Goal: Task Accomplishment & Management: Manage account settings

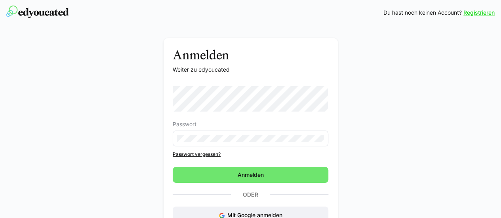
click at [195, 134] on eds-input at bounding box center [251, 139] width 156 height 16
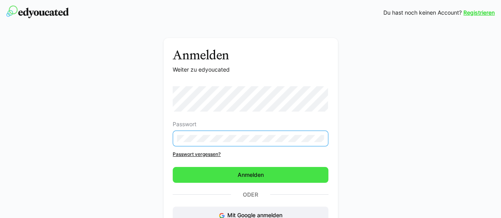
click at [229, 172] on span "Anmelden" at bounding box center [251, 175] width 156 height 16
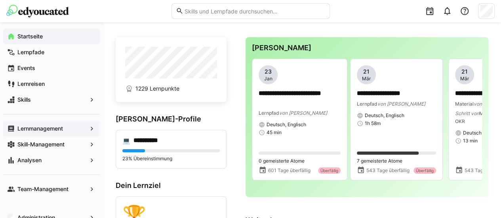
click at [45, 124] on div "Lernmanagement" at bounding box center [51, 129] width 97 height 16
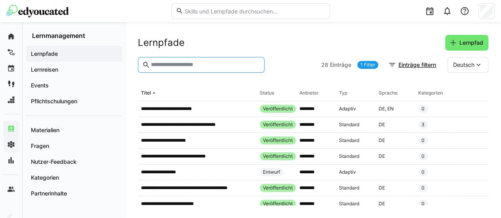
click at [178, 64] on input "text" at bounding box center [205, 64] width 110 height 7
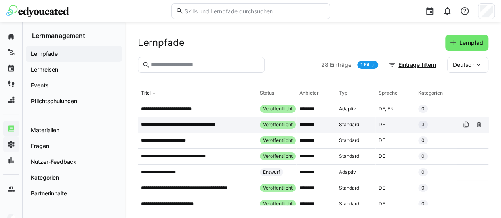
click at [205, 126] on p "**********" at bounding box center [186, 125] width 90 height 6
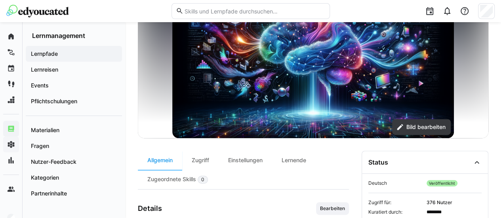
scroll to position [198, 0]
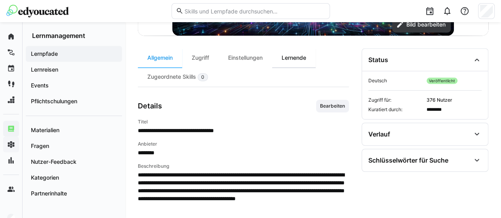
click at [300, 59] on div "Lernende" at bounding box center [294, 57] width 44 height 19
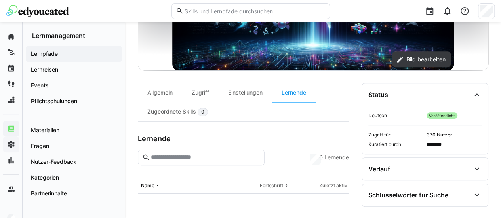
scroll to position [198, 0]
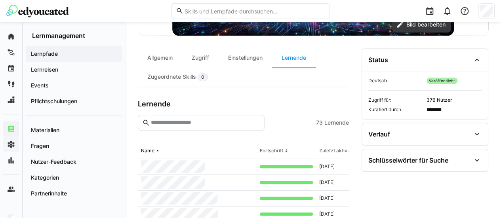
click at [171, 159] on div at bounding box center [197, 167] width 119 height 16
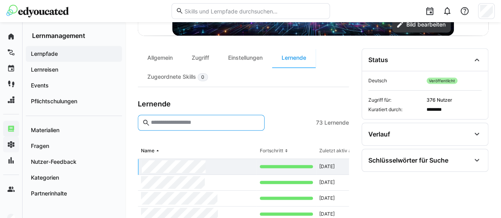
click at [174, 121] on input "text" at bounding box center [205, 122] width 110 height 7
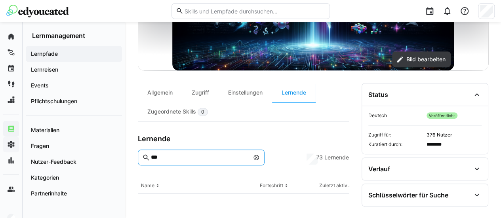
scroll to position [171, 0]
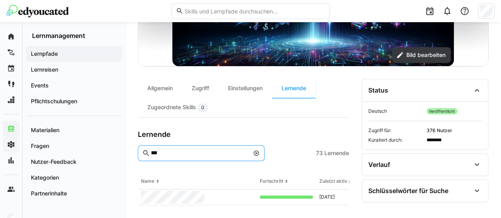
type input "***"
